Goal: Information Seeking & Learning: Find specific fact

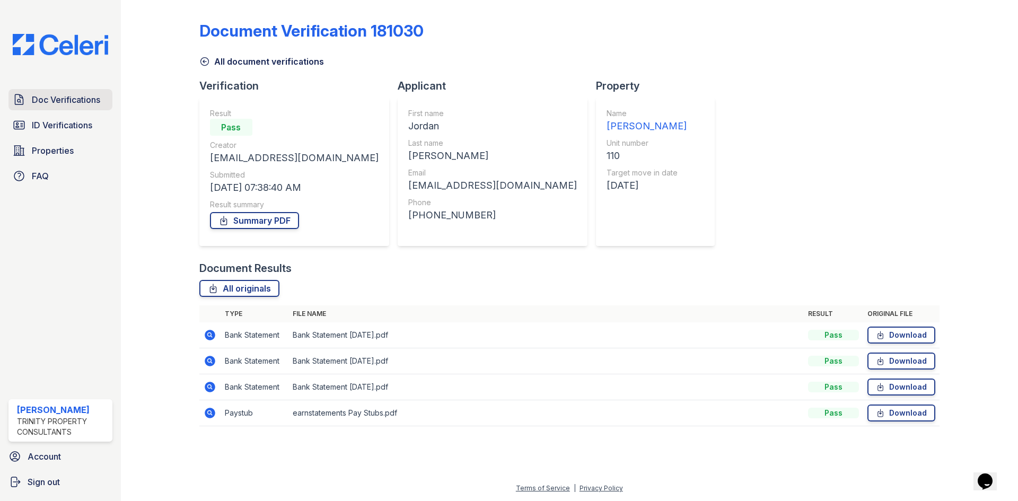
click at [85, 104] on span "Doc Verifications" at bounding box center [66, 99] width 68 height 13
click at [65, 146] on span "Properties" at bounding box center [53, 150] width 42 height 13
click at [68, 129] on span "ID Verifications" at bounding box center [62, 125] width 60 height 13
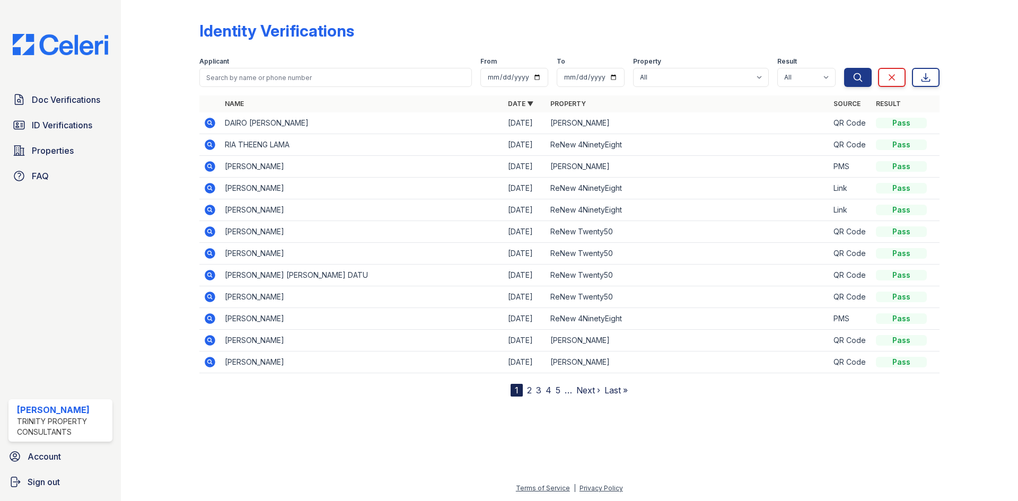
click at [204, 126] on td at bounding box center [209, 123] width 21 height 22
click at [213, 126] on icon at bounding box center [210, 123] width 11 height 11
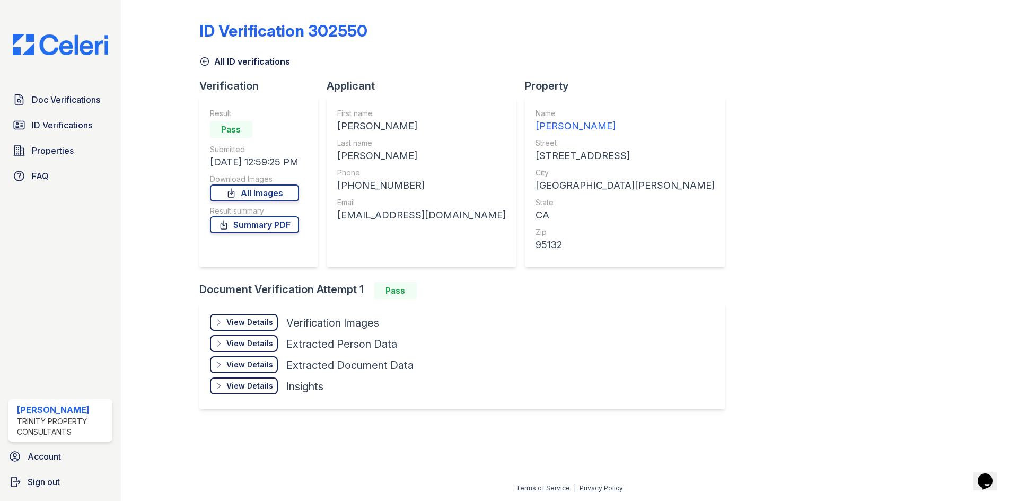
click at [262, 326] on div "View Details" at bounding box center [249, 322] width 47 height 11
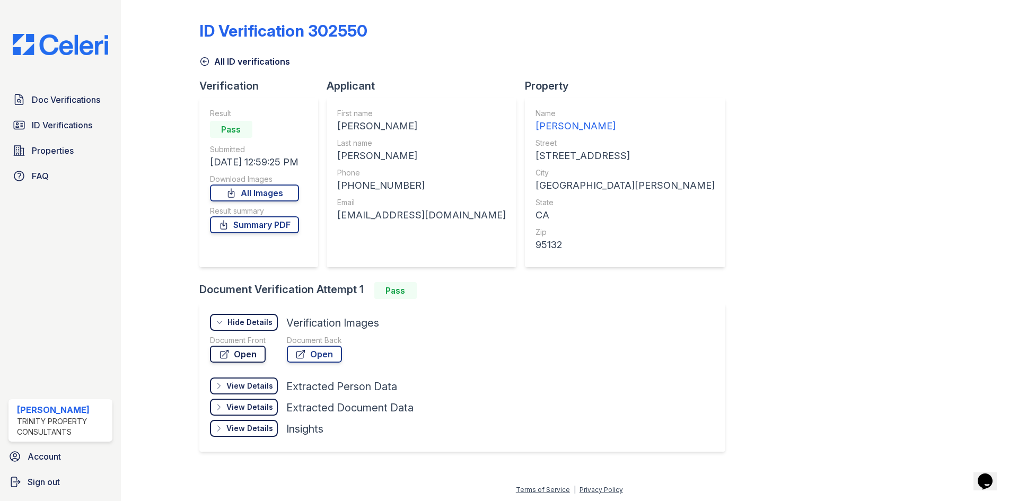
click at [239, 351] on link "Open" at bounding box center [238, 354] width 56 height 17
click at [82, 122] on span "ID Verifications" at bounding box center [62, 125] width 60 height 13
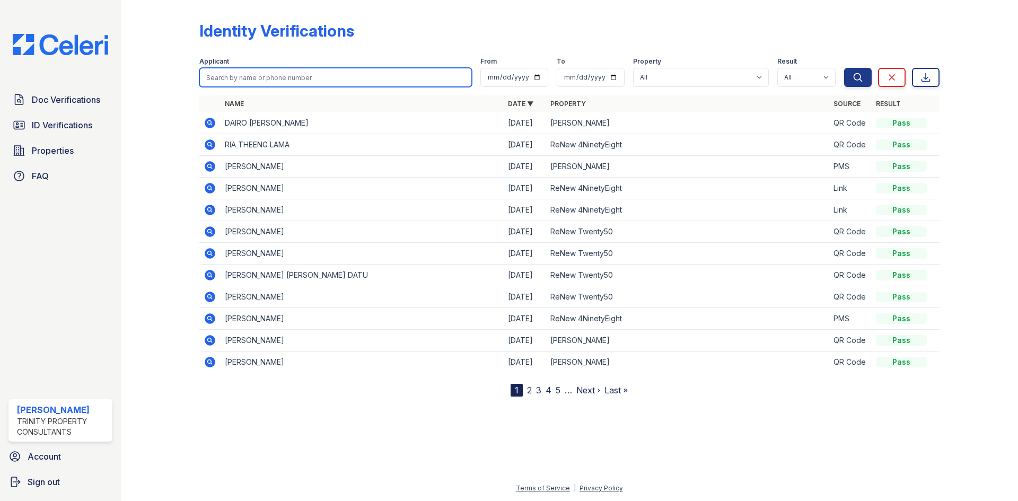
click at [349, 73] on input "search" at bounding box center [335, 77] width 272 height 19
type input "GAMBOA"
click at [844, 68] on button "Search" at bounding box center [858, 77] width 28 height 19
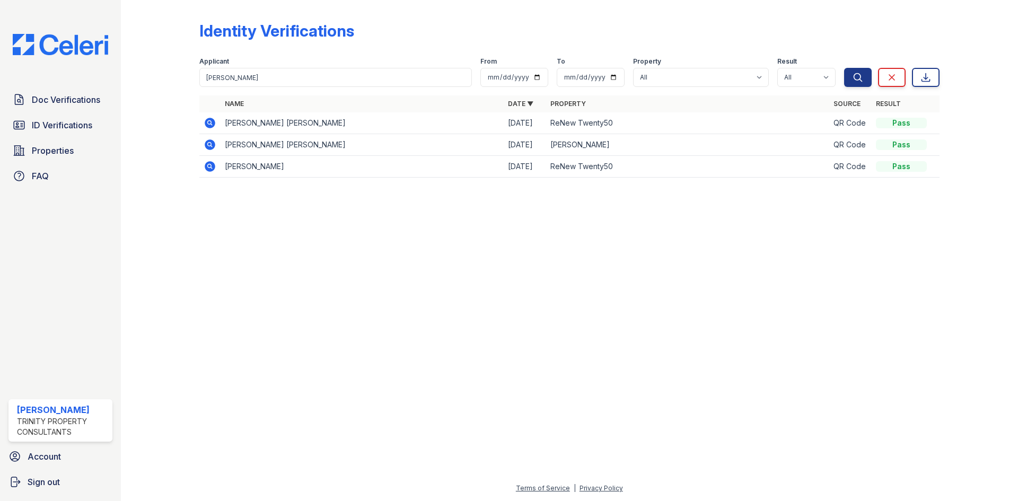
click at [207, 126] on icon at bounding box center [210, 123] width 11 height 11
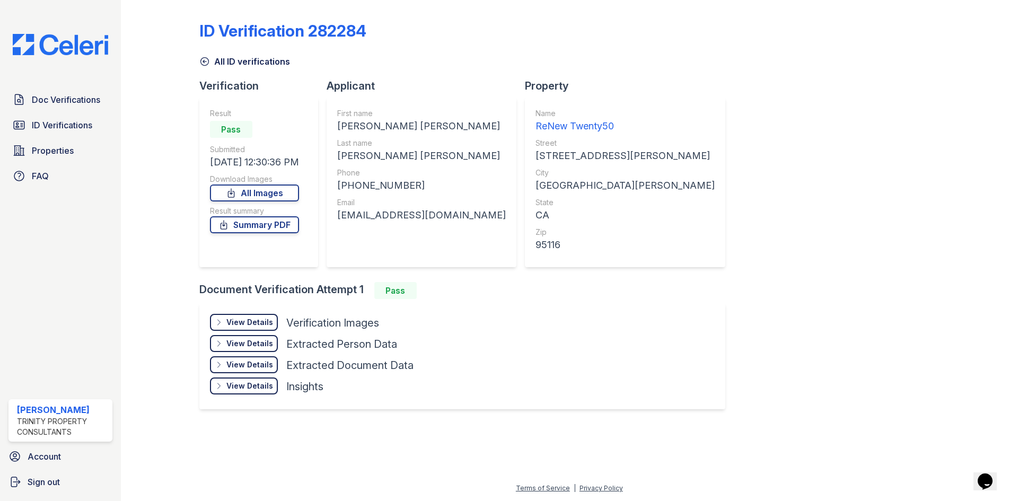
click at [251, 321] on div "View Details" at bounding box center [249, 322] width 47 height 11
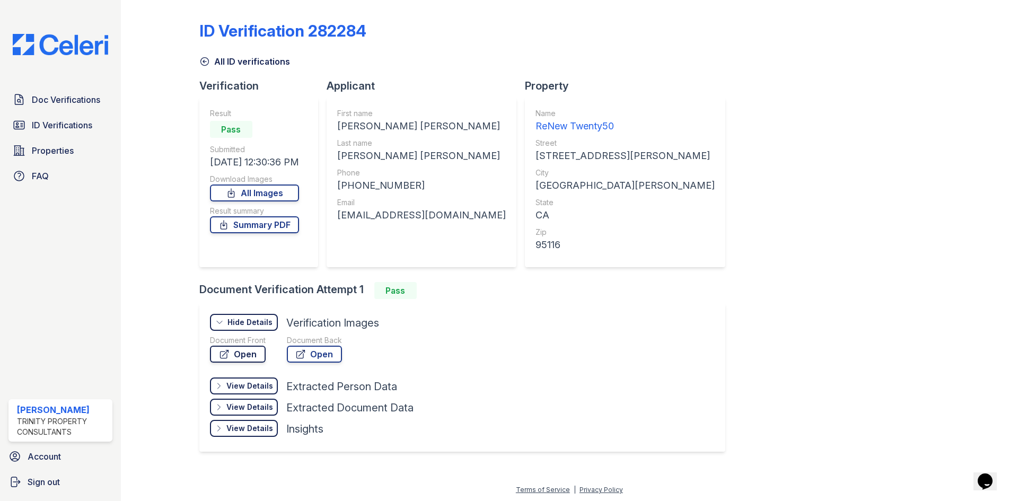
click at [251, 357] on link "Open" at bounding box center [238, 354] width 56 height 17
click at [402, 217] on div "[EMAIL_ADDRESS][DOMAIN_NAME]" at bounding box center [421, 215] width 169 height 15
copy div "[EMAIL_ADDRESS][DOMAIN_NAME]"
